Goal: Task Accomplishment & Management: Use online tool/utility

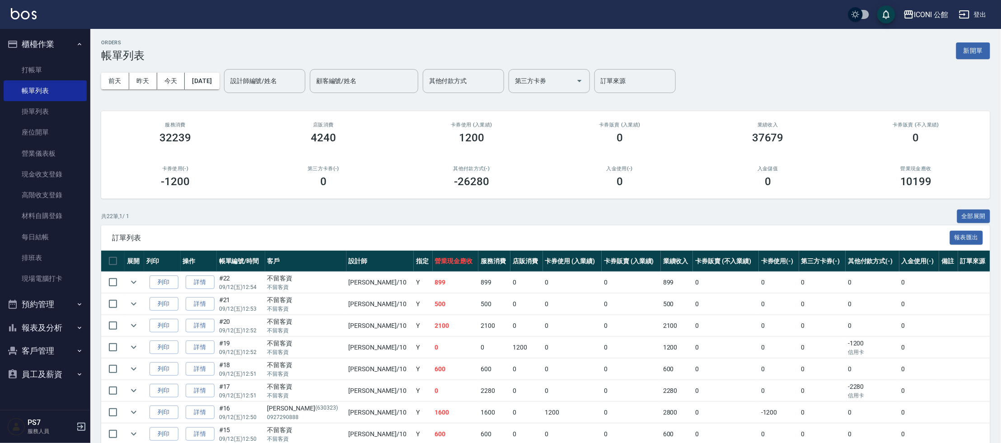
scroll to position [188, 0]
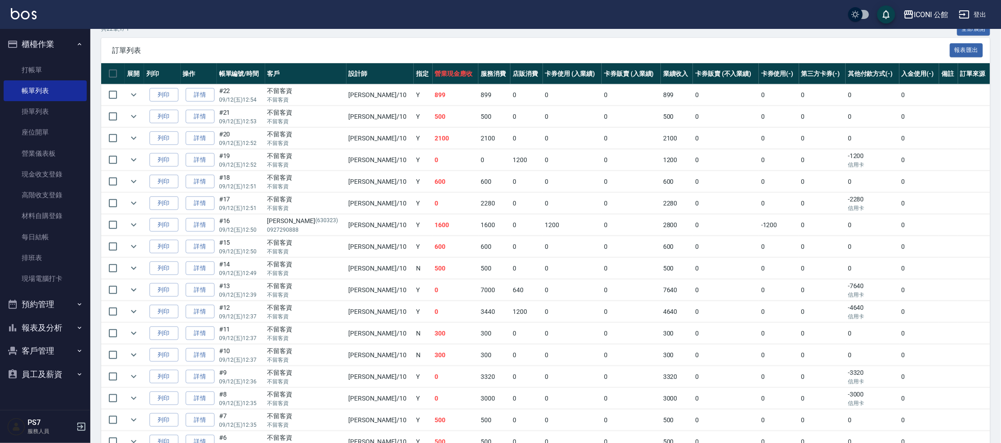
click at [81, 353] on icon "button" at bounding box center [79, 351] width 7 height 7
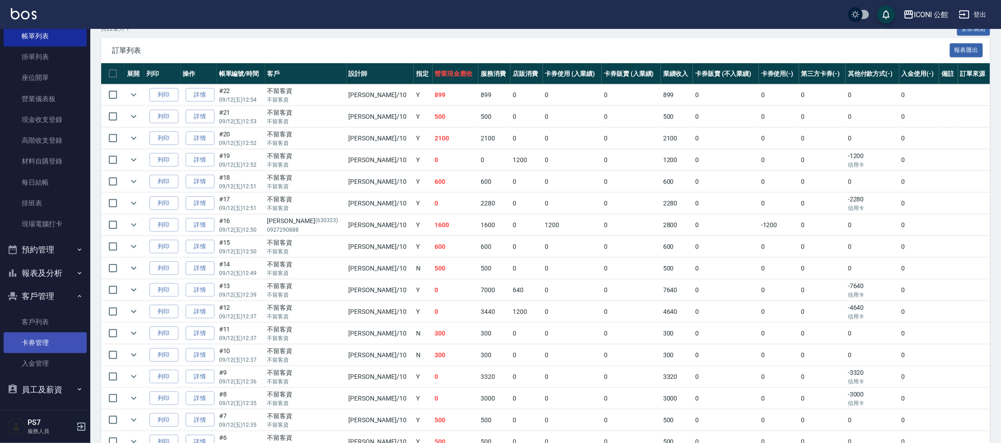
scroll to position [55, 0]
click at [37, 321] on link "客戶列表" at bounding box center [45, 321] width 83 height 21
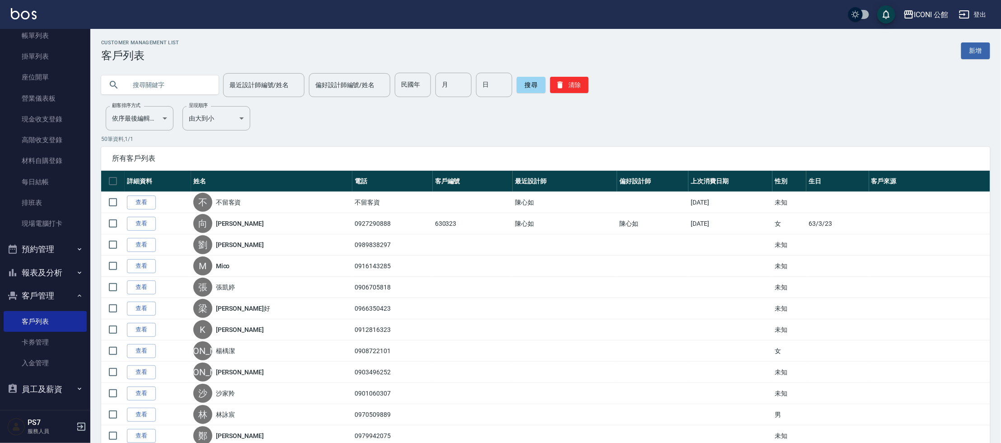
click at [153, 82] on input "text" at bounding box center [169, 85] width 85 height 24
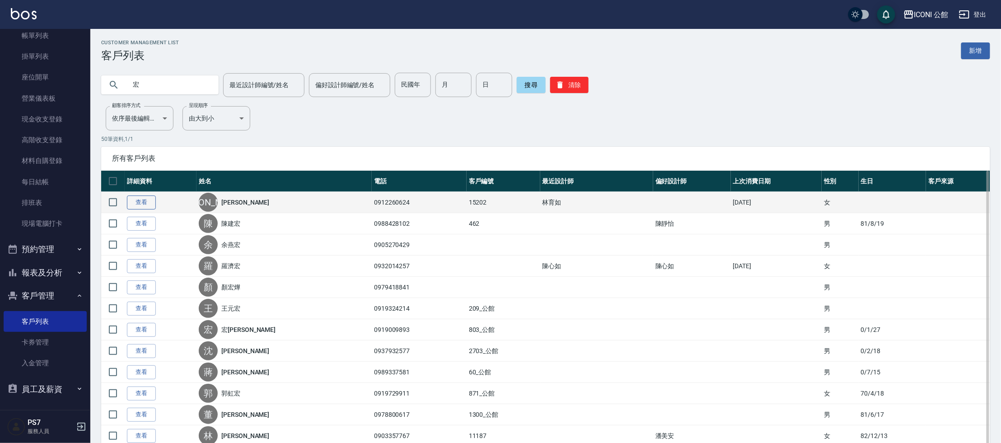
type input "宏"
click at [141, 198] on link "查看" at bounding box center [141, 203] width 29 height 14
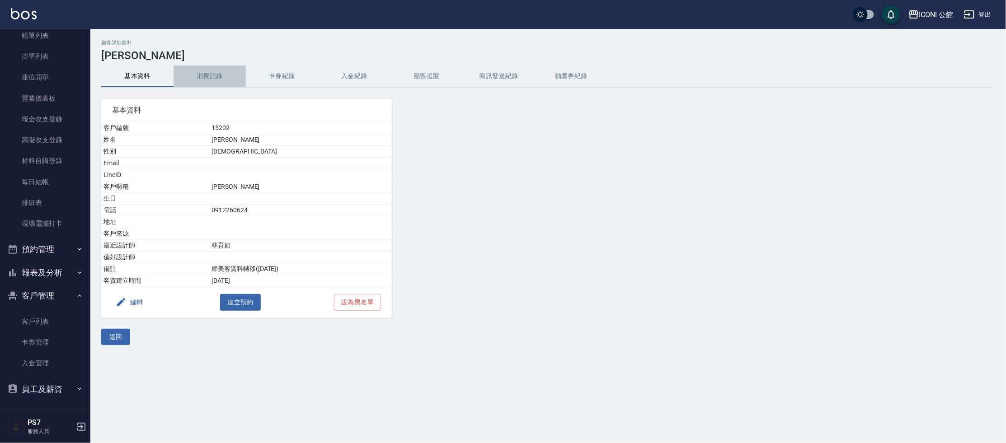
click at [208, 74] on button "消費記錄" at bounding box center [210, 77] width 72 height 22
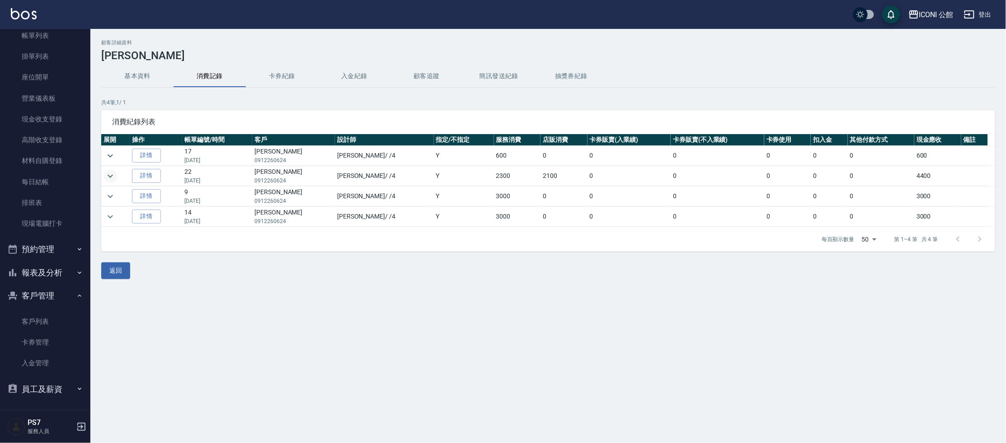
click at [110, 178] on icon "expand row" at bounding box center [110, 176] width 11 height 11
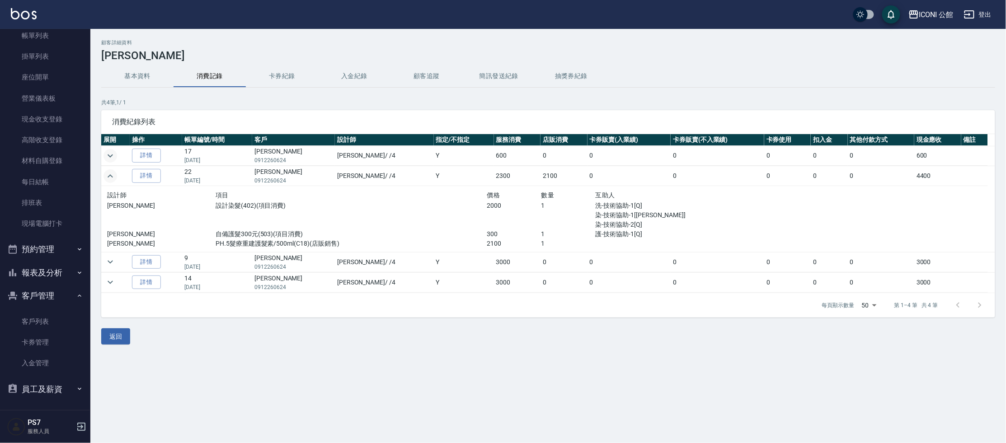
click at [110, 159] on icon "expand row" at bounding box center [110, 155] width 11 height 11
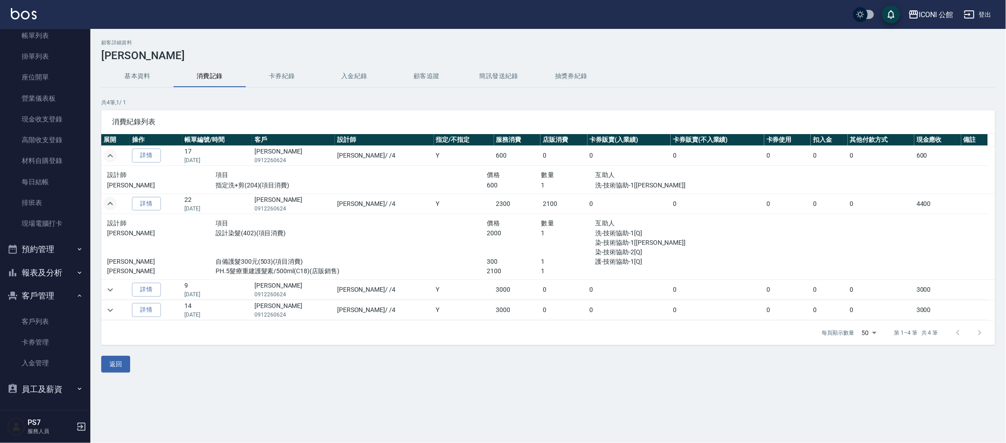
click at [111, 159] on icon "expand row" at bounding box center [110, 155] width 11 height 11
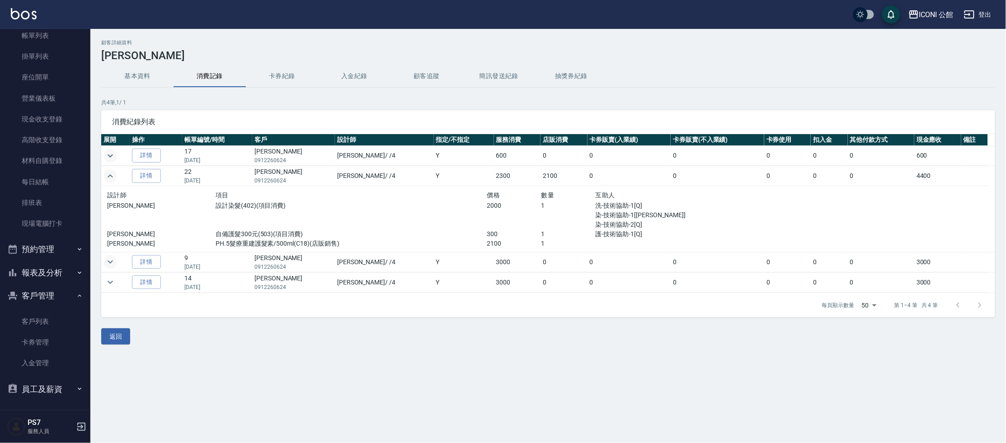
click at [110, 264] on icon "expand row" at bounding box center [110, 262] width 11 height 11
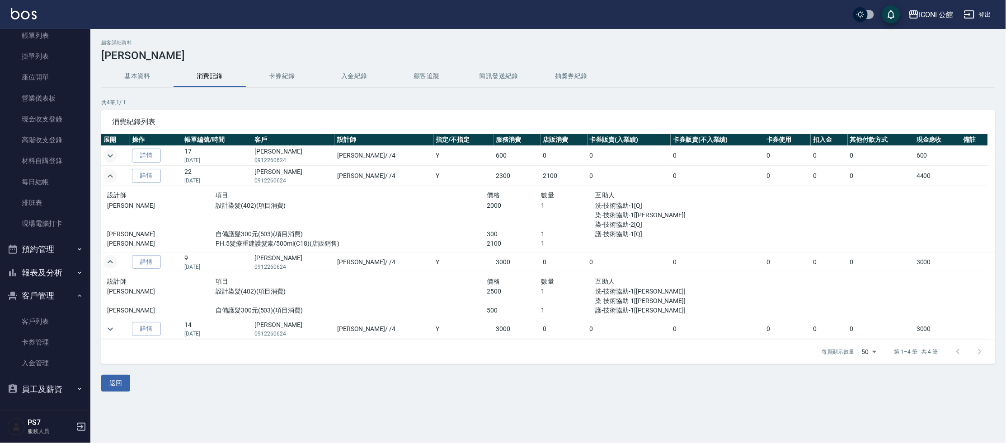
click at [113, 257] on icon "expand row" at bounding box center [110, 262] width 11 height 11
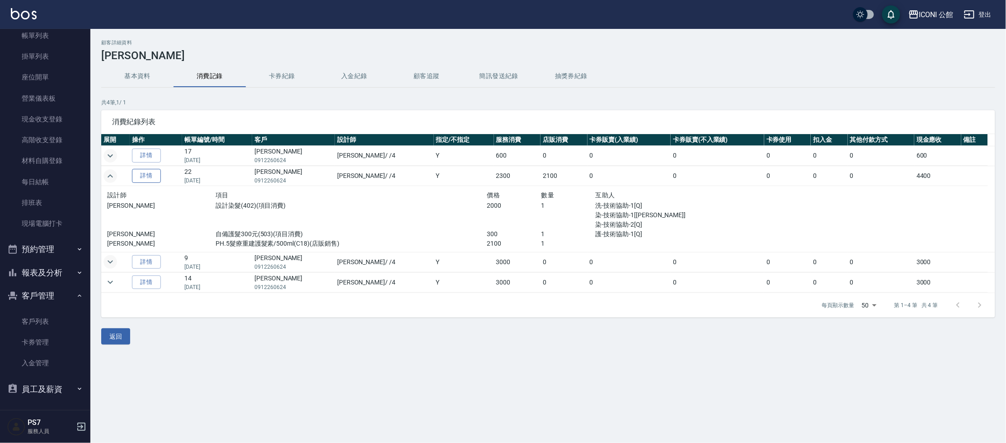
click at [161, 177] on link "詳情" at bounding box center [146, 176] width 29 height 14
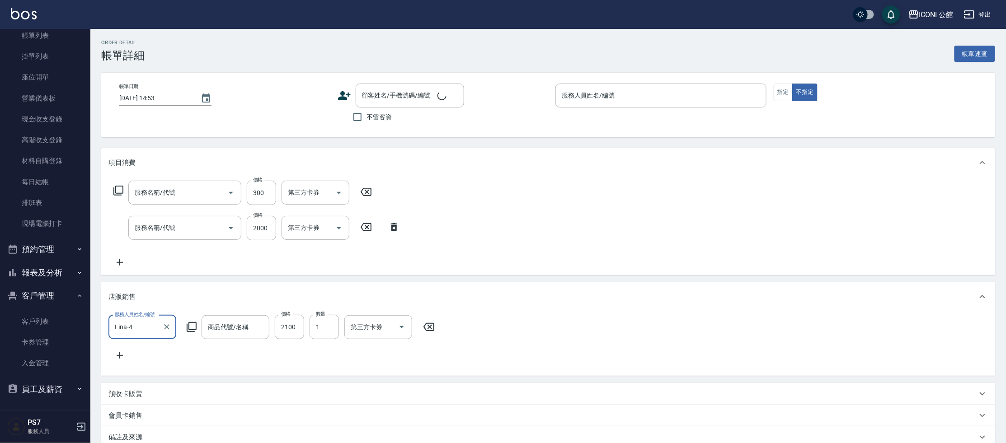
type input "[DATE] 20:06"
type input "Lina-4"
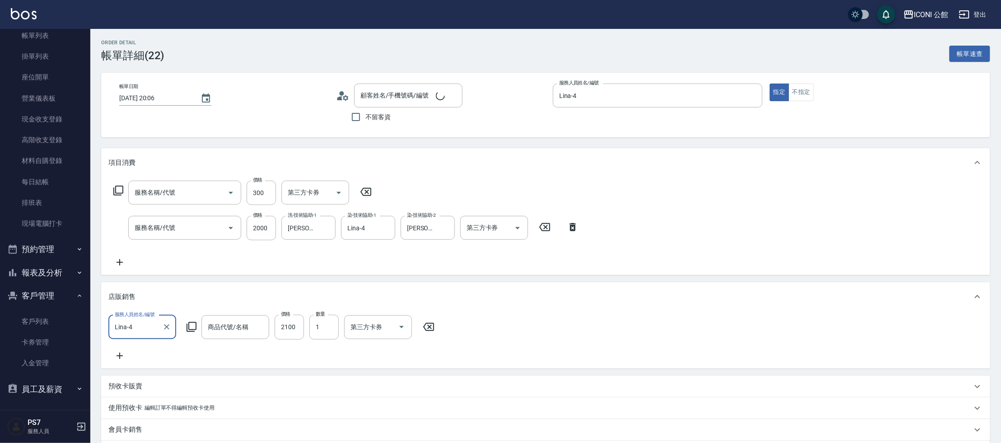
type input "闞宏玲/0912260624/15202"
type input "PH.5髮療重建護髮素/500ml"
type input "自備護髮300元(503)"
type input "設計染髮(402)"
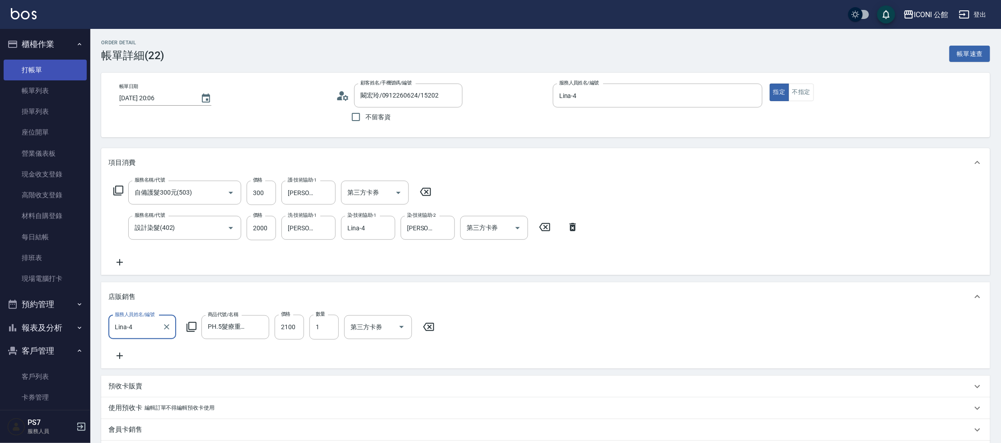
click at [40, 61] on link "打帳單" at bounding box center [45, 70] width 83 height 21
